Goal: Task Accomplishment & Management: Use online tool/utility

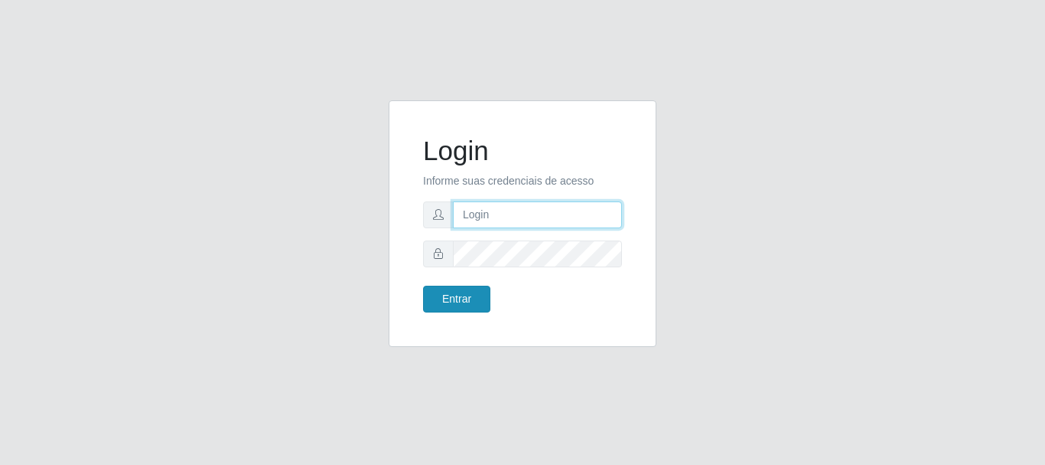
type input "caio@B1"
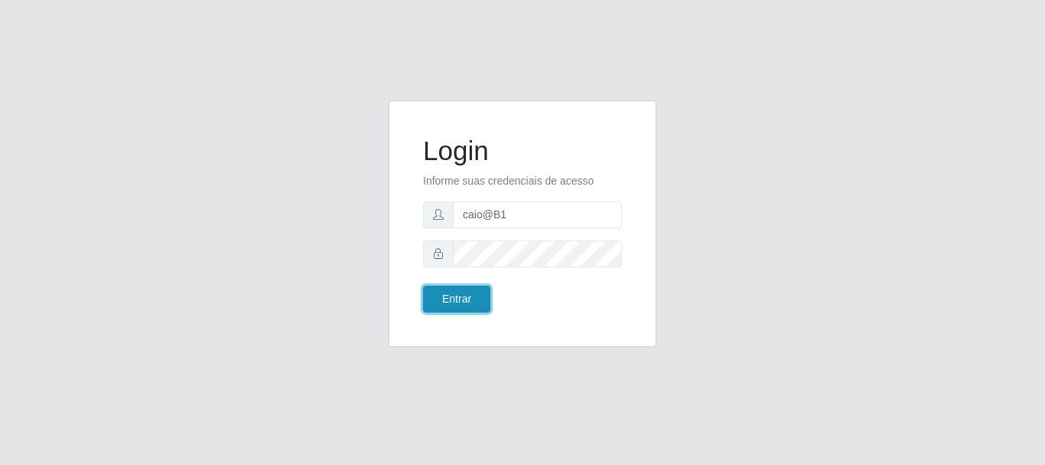
click at [458, 298] on button "Entrar" at bounding box center [456, 298] width 67 height 27
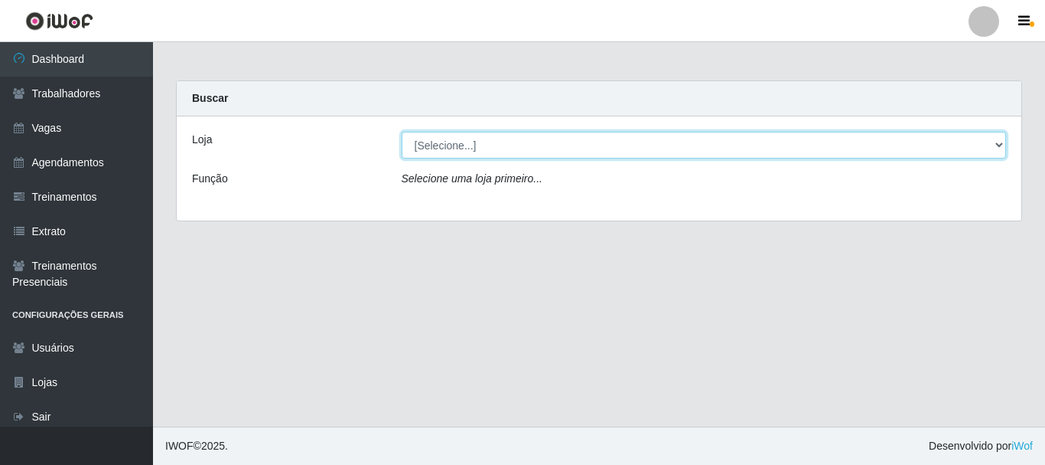
click at [455, 145] on select "[Selecione...] Bemais Supermercados - B1 [GEOGRAPHIC_DATA]" at bounding box center [704, 145] width 605 height 27
select select "403"
click at [402, 132] on select "[Selecione...] Bemais Supermercados - B1 [GEOGRAPHIC_DATA]" at bounding box center [704, 145] width 605 height 27
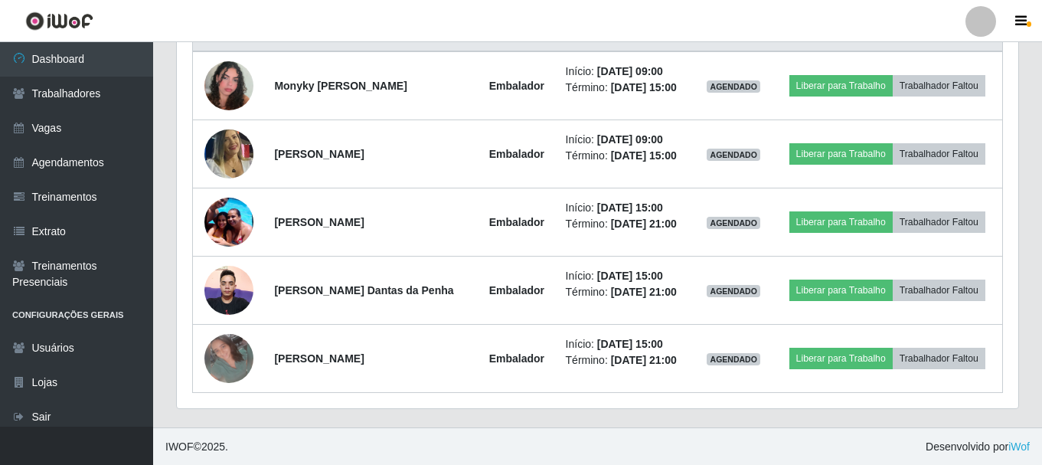
scroll to position [620, 0]
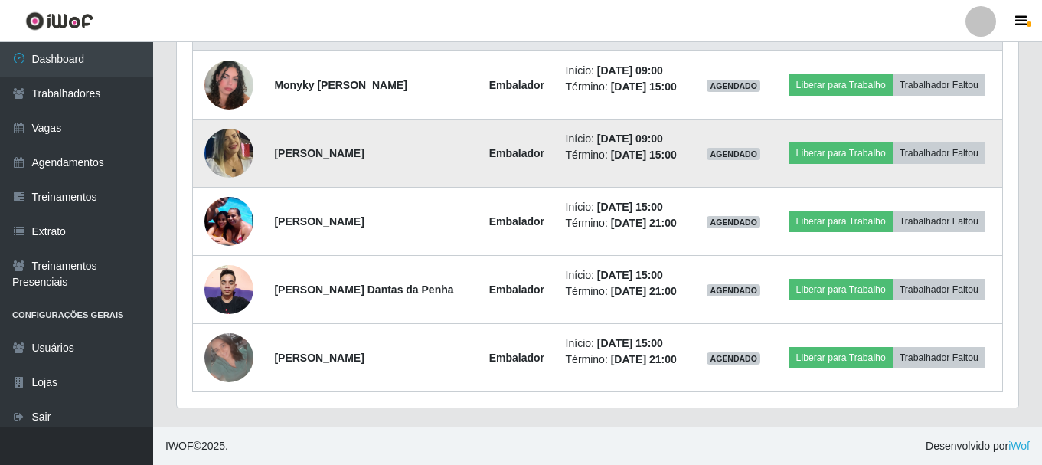
click at [232, 145] on img at bounding box center [228, 153] width 49 height 70
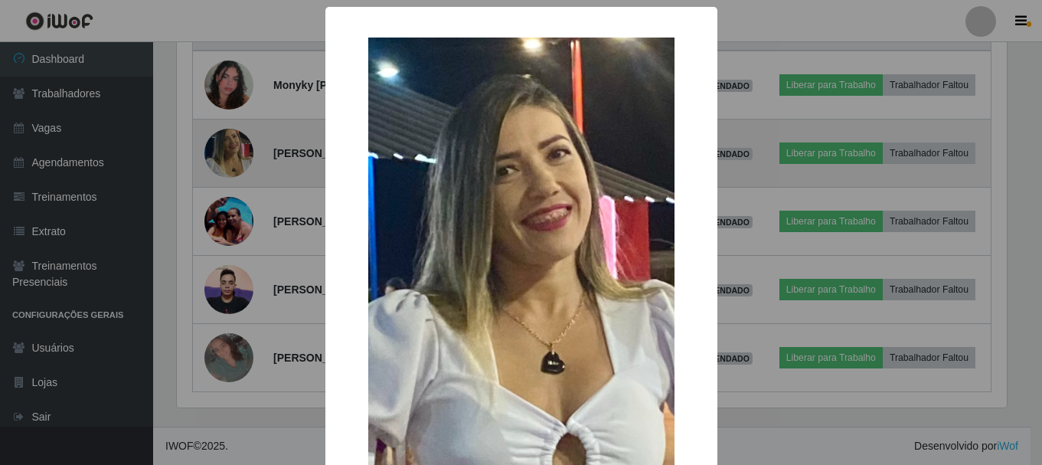
scroll to position [318, 833]
click at [232, 145] on div "× OK Cancel" at bounding box center [522, 232] width 1045 height 465
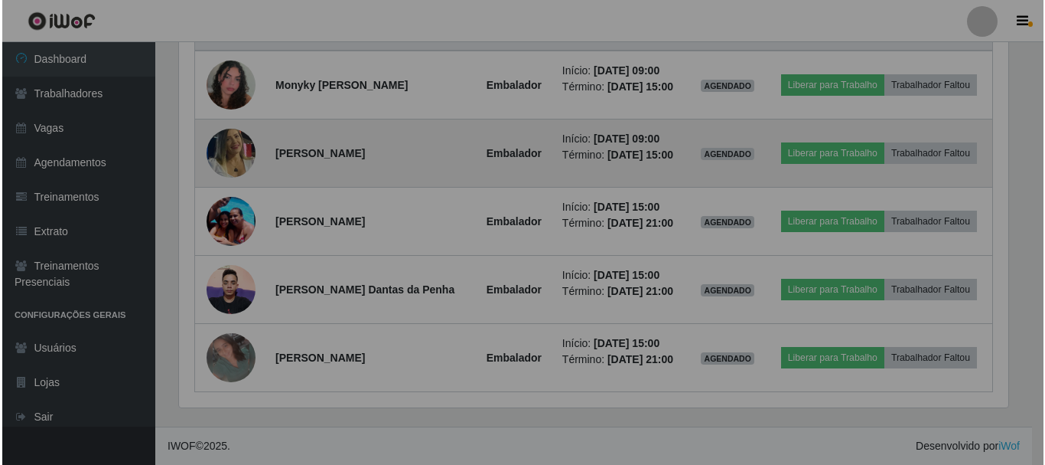
scroll to position [318, 841]
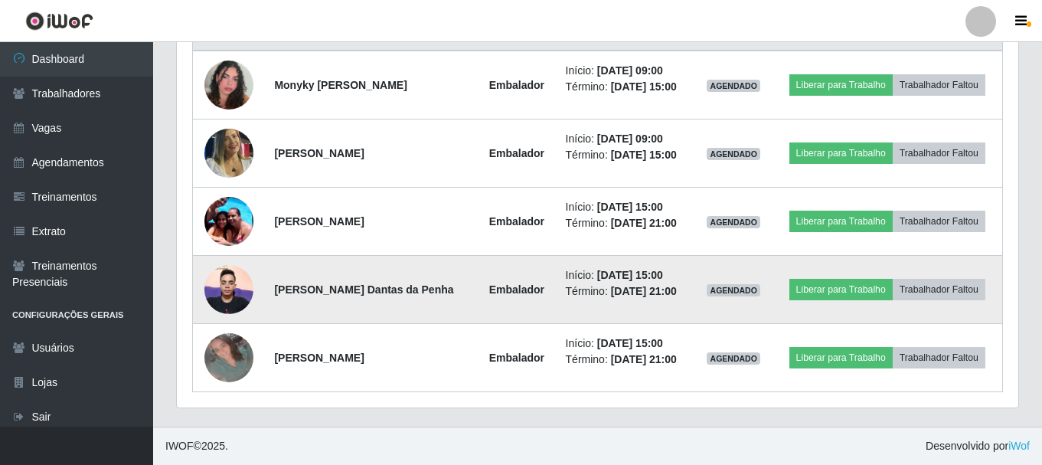
click at [234, 293] on img at bounding box center [228, 288] width 49 height 65
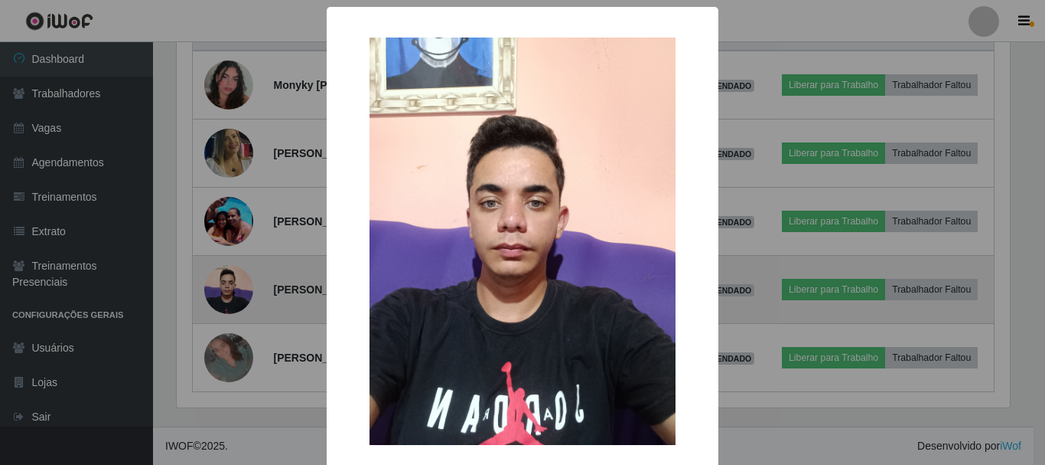
click at [234, 293] on div "× OK Cancel" at bounding box center [522, 232] width 1045 height 465
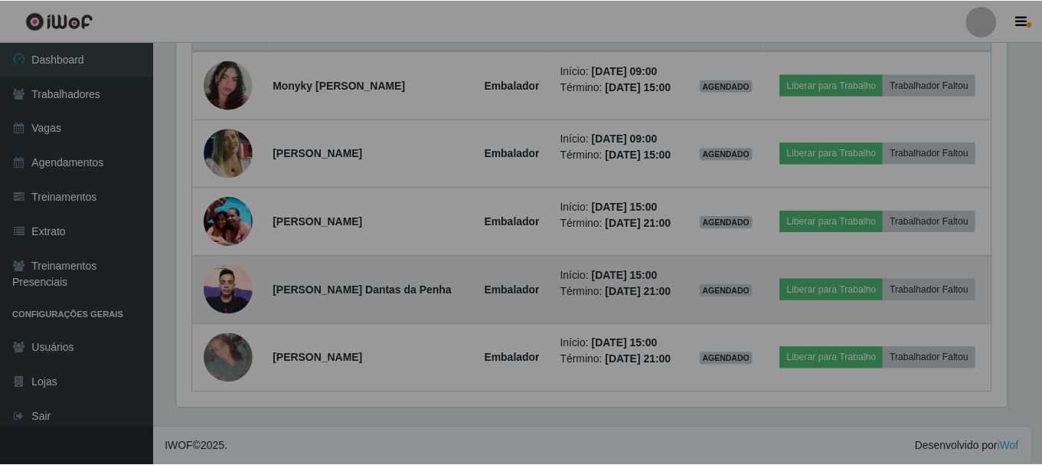
scroll to position [318, 841]
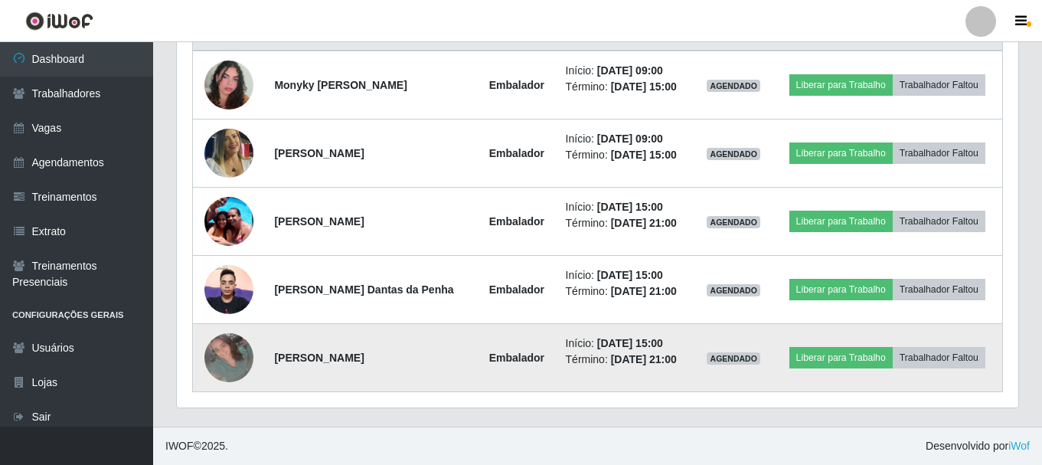
click at [227, 363] on img at bounding box center [228, 357] width 49 height 49
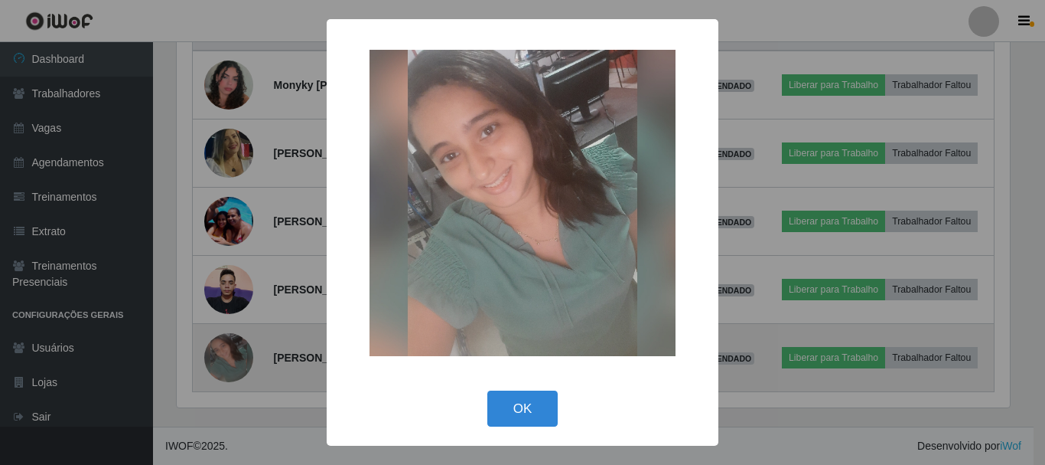
click at [227, 363] on div "× OK Cancel" at bounding box center [522, 232] width 1045 height 465
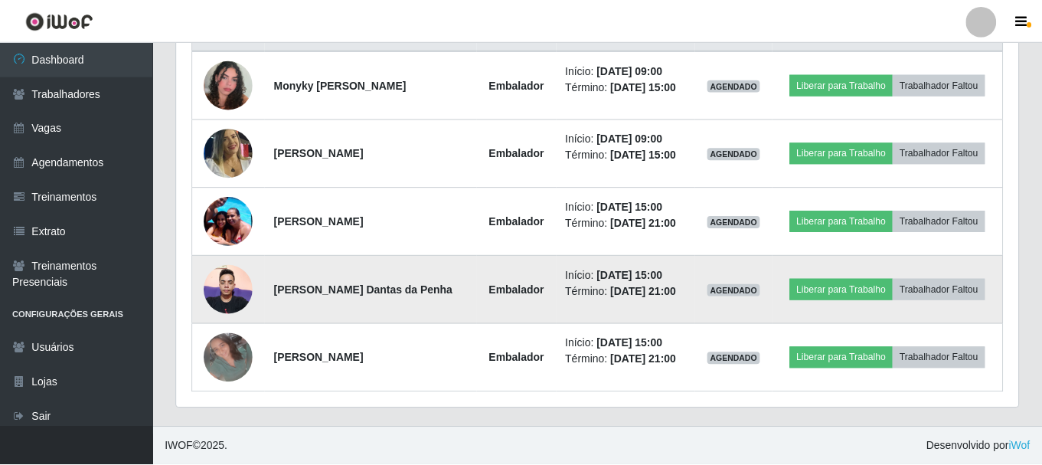
scroll to position [318, 841]
